Goal: Find contact information: Find contact information

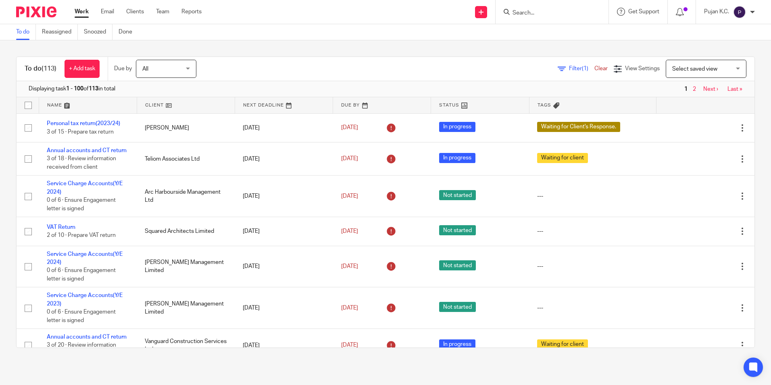
click at [528, 10] on input "Search" at bounding box center [548, 13] width 73 height 7
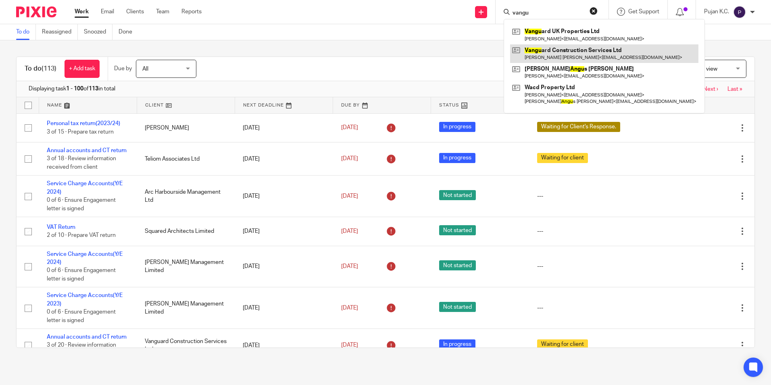
type input "vangu"
click at [549, 55] on link at bounding box center [604, 53] width 188 height 19
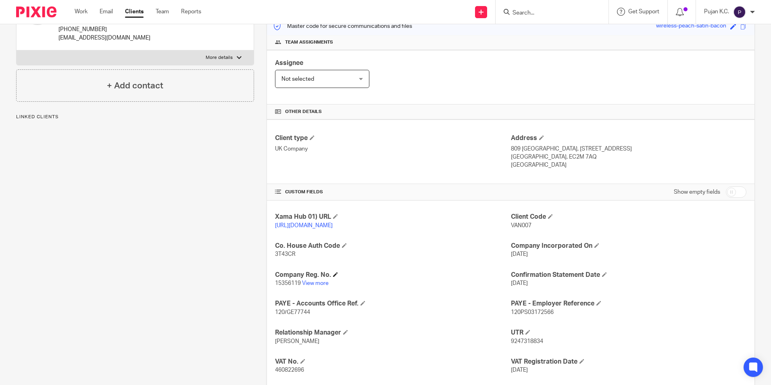
scroll to position [121, 0]
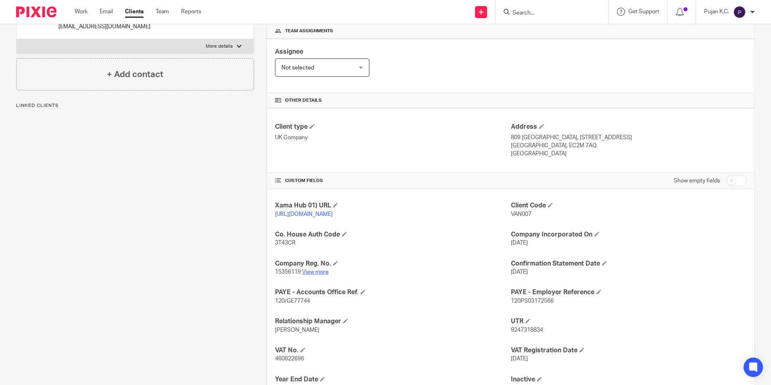
click at [316, 275] on link "View more" at bounding box center [315, 272] width 27 height 6
click at [315, 275] on link "View more" at bounding box center [315, 272] width 27 height 6
drag, startPoint x: 506, startPoint y: 216, endPoint x: 525, endPoint y: 216, distance: 18.5
click at [525, 216] on div "Xama Hub 01) URL https://platform.xamatech.com/portal/crm/clients/18646c80-c0cc…" at bounding box center [511, 311] width 488 height 244
drag, startPoint x: 525, startPoint y: 216, endPoint x: 534, endPoint y: 222, distance: 11.3
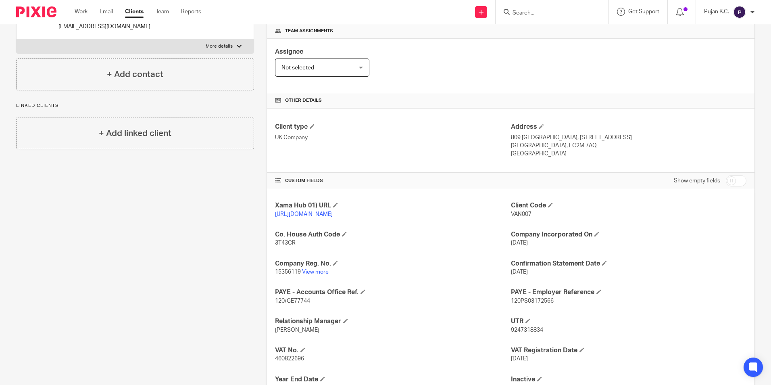
click at [533, 227] on div "Xama Hub 01) URL https://platform.xamatech.com/portal/crm/clients/18646c80-c0cc…" at bounding box center [511, 311] width 488 height 244
drag, startPoint x: 534, startPoint y: 212, endPoint x: 508, endPoint y: 214, distance: 26.3
click at [511, 214] on p "VAN007" at bounding box center [628, 214] width 235 height 8
click at [531, 215] on p "VAN007" at bounding box center [628, 214] width 235 height 8
drag, startPoint x: 530, startPoint y: 213, endPoint x: 504, endPoint y: 216, distance: 26.4
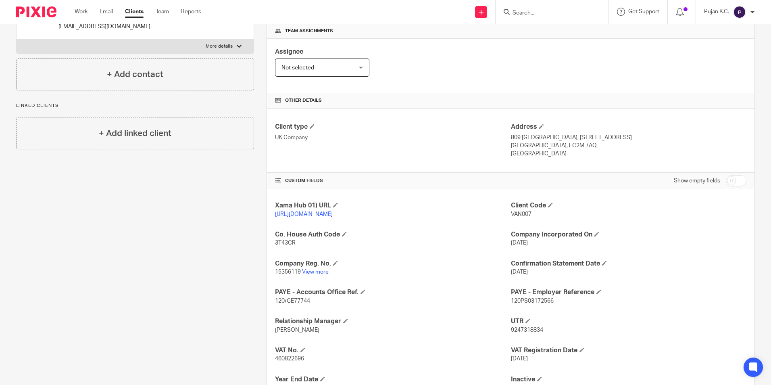
click at [504, 216] on div "Xama Hub 01) URL https://platform.xamatech.com/portal/crm/clients/18646c80-c0cc…" at bounding box center [511, 311] width 488 height 244
drag, startPoint x: 504, startPoint y: 216, endPoint x: 527, endPoint y: 215, distance: 22.6
click at [527, 215] on span "VAN007" at bounding box center [521, 214] width 21 height 6
drag, startPoint x: 529, startPoint y: 214, endPoint x: 506, endPoint y: 215, distance: 22.6
click at [506, 215] on div "Xama Hub 01) URL https://platform.xamatech.com/portal/crm/clients/18646c80-c0cc…" at bounding box center [511, 311] width 488 height 244
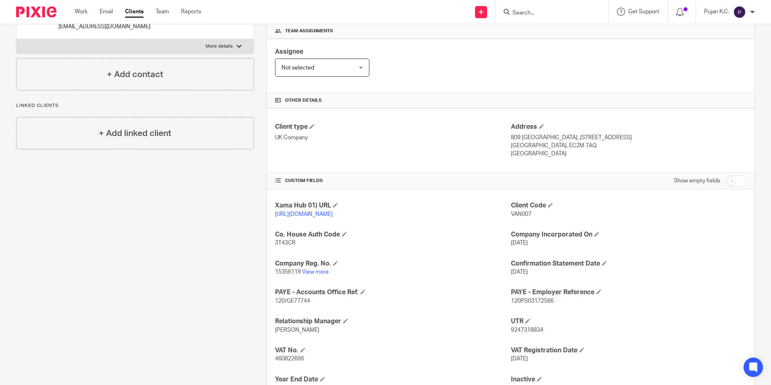
drag, startPoint x: 506, startPoint y: 215, endPoint x: 520, endPoint y: 215, distance: 13.7
click at [520, 215] on span "VAN007" at bounding box center [521, 214] width 21 height 6
drag, startPoint x: 531, startPoint y: 214, endPoint x: 508, endPoint y: 215, distance: 23.0
click at [511, 215] on p "VAN007" at bounding box center [628, 214] width 235 height 8
copy span "VAN007"
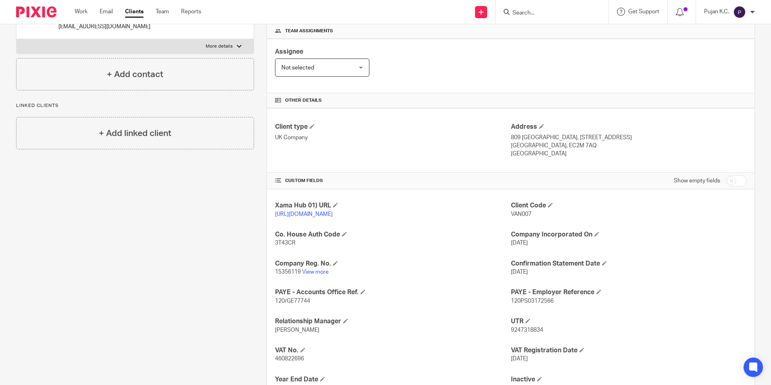
click at [523, 14] on input "Search" at bounding box center [548, 13] width 73 height 7
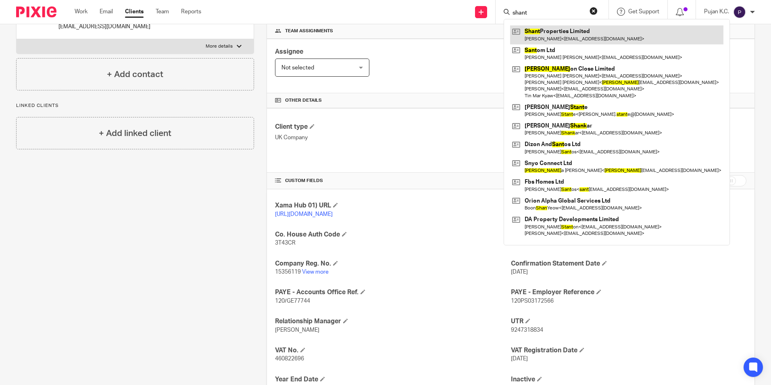
type input "shant"
click at [540, 31] on link at bounding box center [616, 34] width 213 height 19
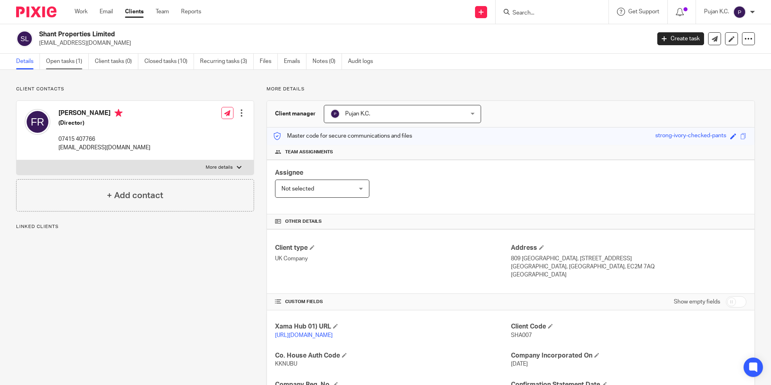
click at [77, 61] on link "Open tasks (1)" at bounding box center [67, 62] width 43 height 16
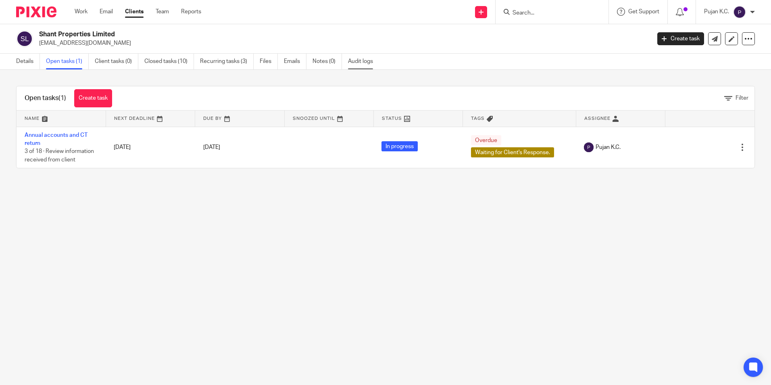
click at [351, 60] on link "Audit logs" at bounding box center [363, 62] width 31 height 16
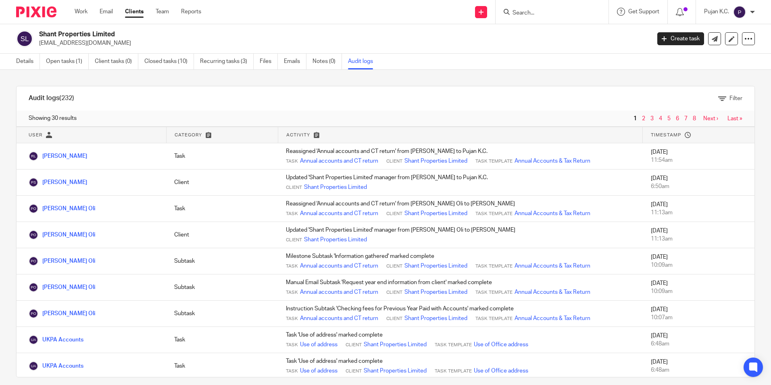
click at [537, 12] on input "Search" at bounding box center [548, 13] width 73 height 7
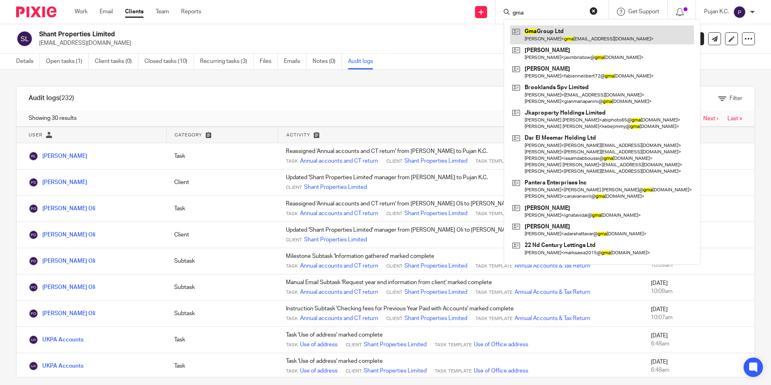
type input "gma"
click at [548, 39] on link at bounding box center [602, 34] width 184 height 19
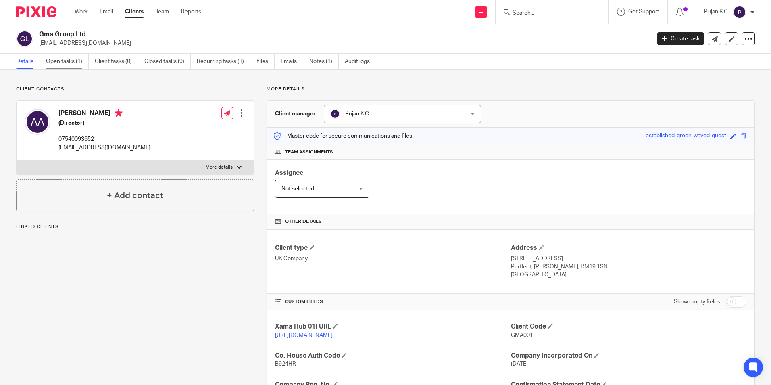
click at [60, 64] on link "Open tasks (1)" at bounding box center [67, 62] width 43 height 16
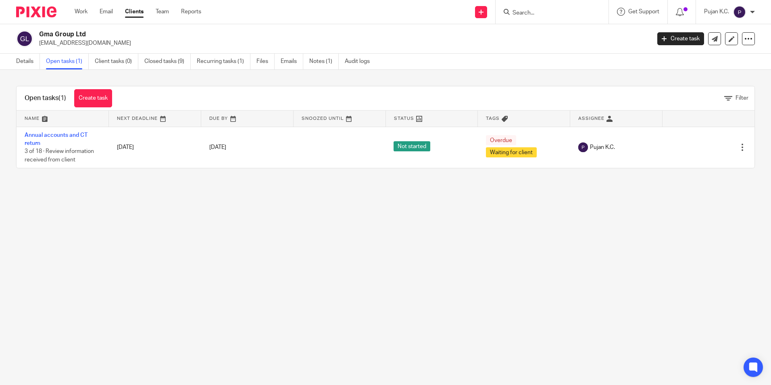
click at [342, 60] on ul "Details Open tasks (1) Client tasks (0) Closed tasks (9) Recurring tasks (1) Fi…" at bounding box center [199, 62] width 366 height 16
click at [353, 59] on link "Audit logs" at bounding box center [360, 62] width 31 height 16
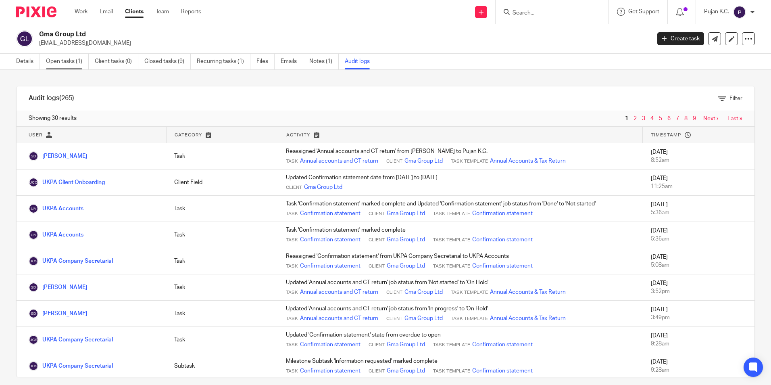
click at [55, 60] on link "Open tasks (1)" at bounding box center [67, 62] width 43 height 16
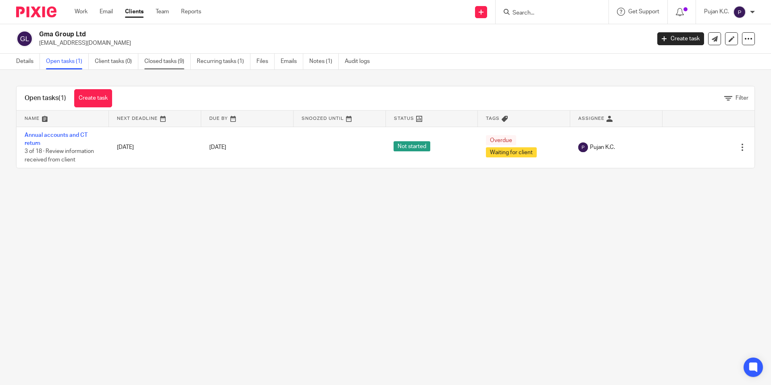
click at [178, 60] on link "Closed tasks (9)" at bounding box center [167, 62] width 46 height 16
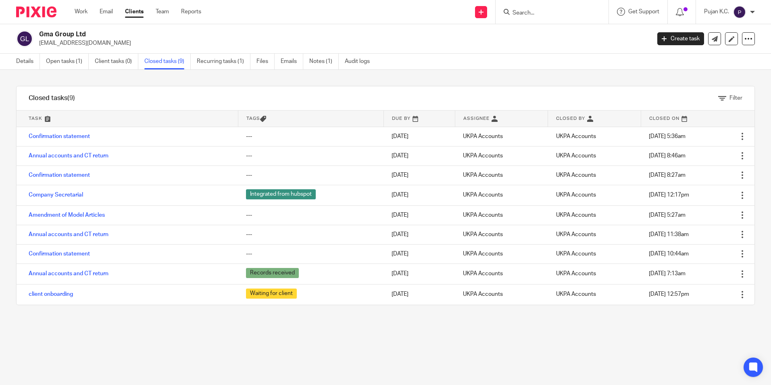
click at [68, 61] on link "Open tasks (1)" at bounding box center [67, 62] width 43 height 16
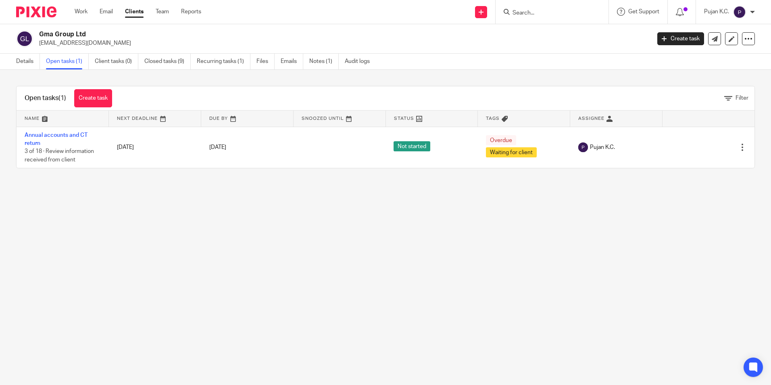
click at [184, 235] on main "Gma Group Ltd gmagroupltd@outlook.com Create task Update from Companies House E…" at bounding box center [385, 192] width 771 height 385
click at [20, 63] on link "Details" at bounding box center [28, 62] width 24 height 16
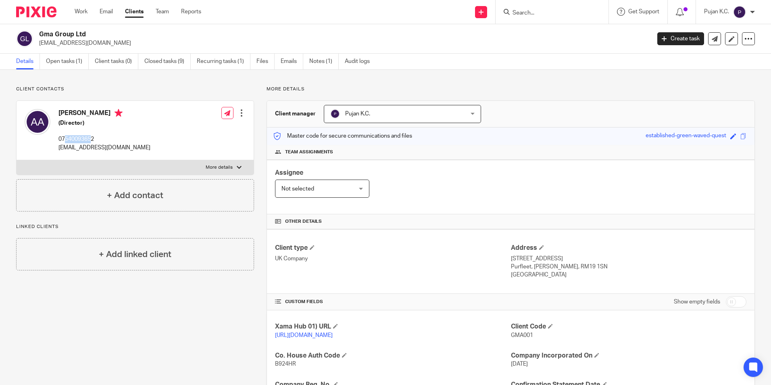
drag, startPoint x: 64, startPoint y: 138, endPoint x: 93, endPoint y: 139, distance: 29.1
click at [93, 139] on p "07540093652" at bounding box center [104, 139] width 92 height 8
click at [95, 140] on p "07540093652" at bounding box center [104, 139] width 92 height 8
copy p "7540093652"
click at [548, 11] on input "Search" at bounding box center [548, 13] width 73 height 7
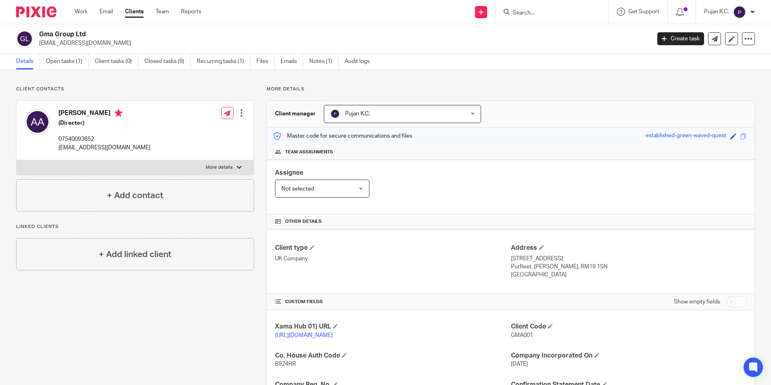
click at [531, 12] on input "Search" at bounding box center [548, 13] width 73 height 7
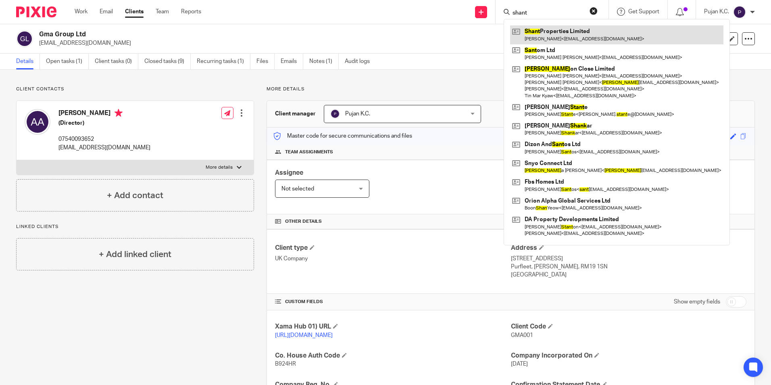
type input "shant"
click at [542, 33] on link at bounding box center [616, 34] width 213 height 19
